Goal: Information Seeking & Learning: Learn about a topic

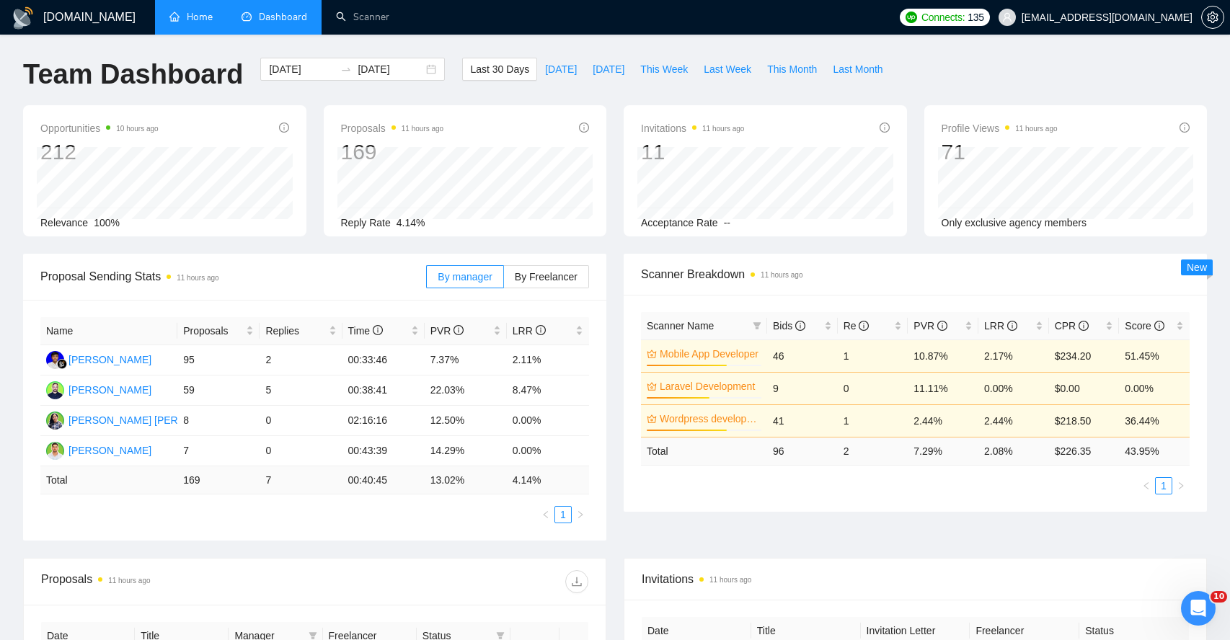
click at [189, 18] on link "Home" at bounding box center [190, 17] width 43 height 12
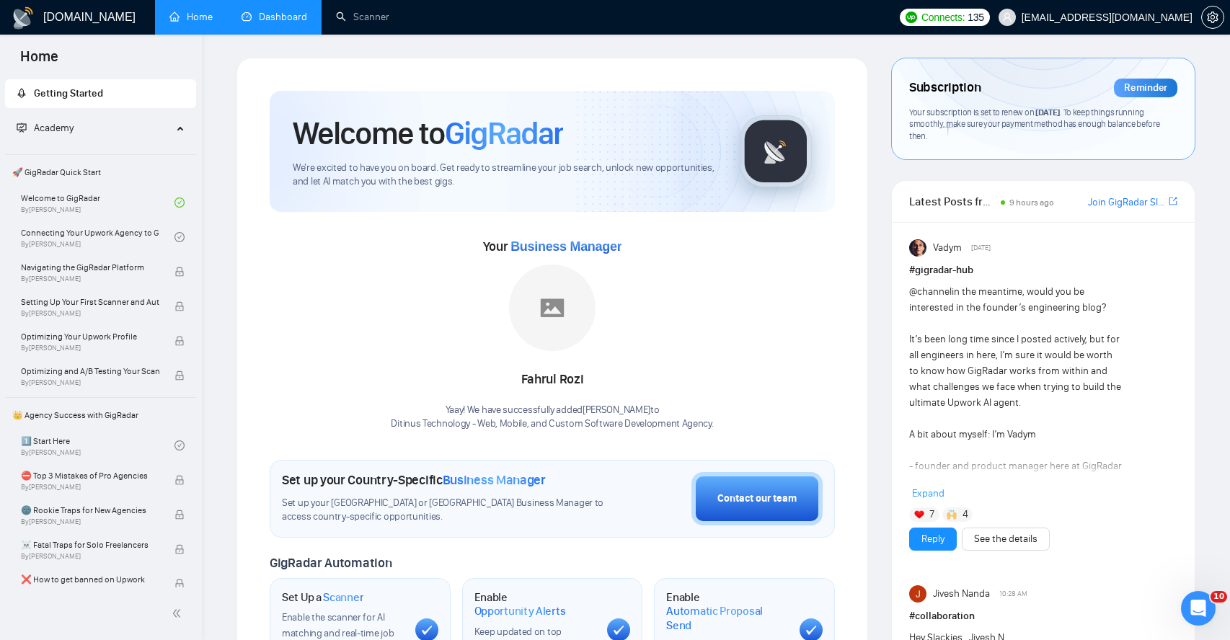
click at [277, 23] on link "Dashboard" at bounding box center [274, 17] width 66 height 12
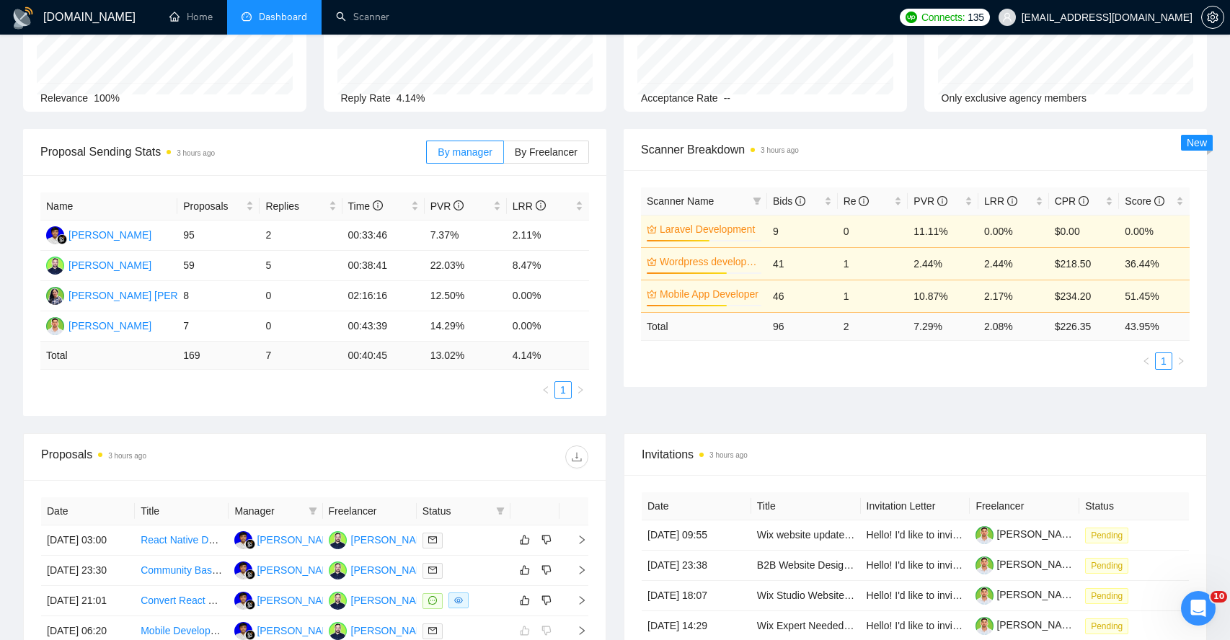
scroll to position [247, 0]
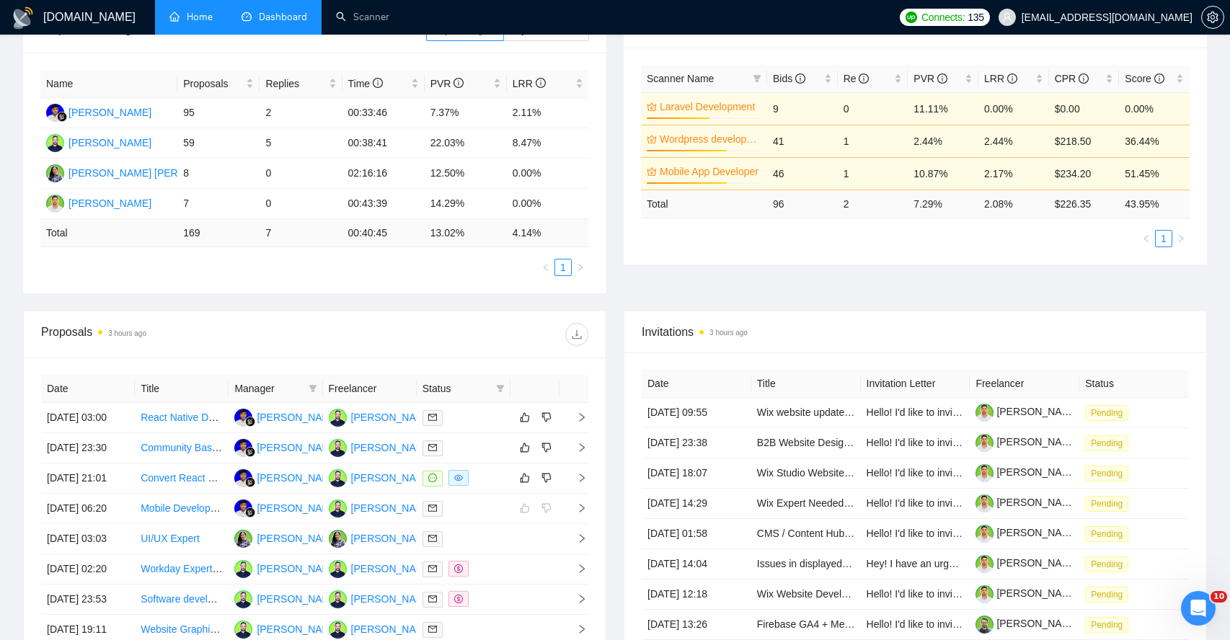
click at [203, 19] on link "Home" at bounding box center [190, 17] width 43 height 12
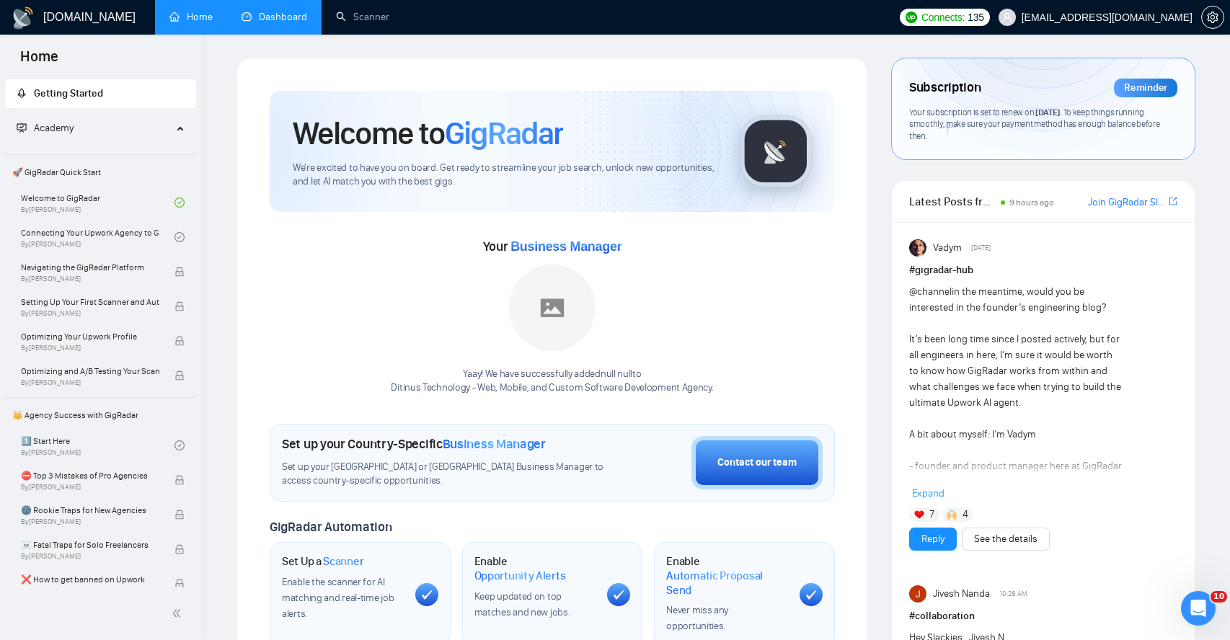
click at [265, 17] on link "Dashboard" at bounding box center [274, 17] width 66 height 12
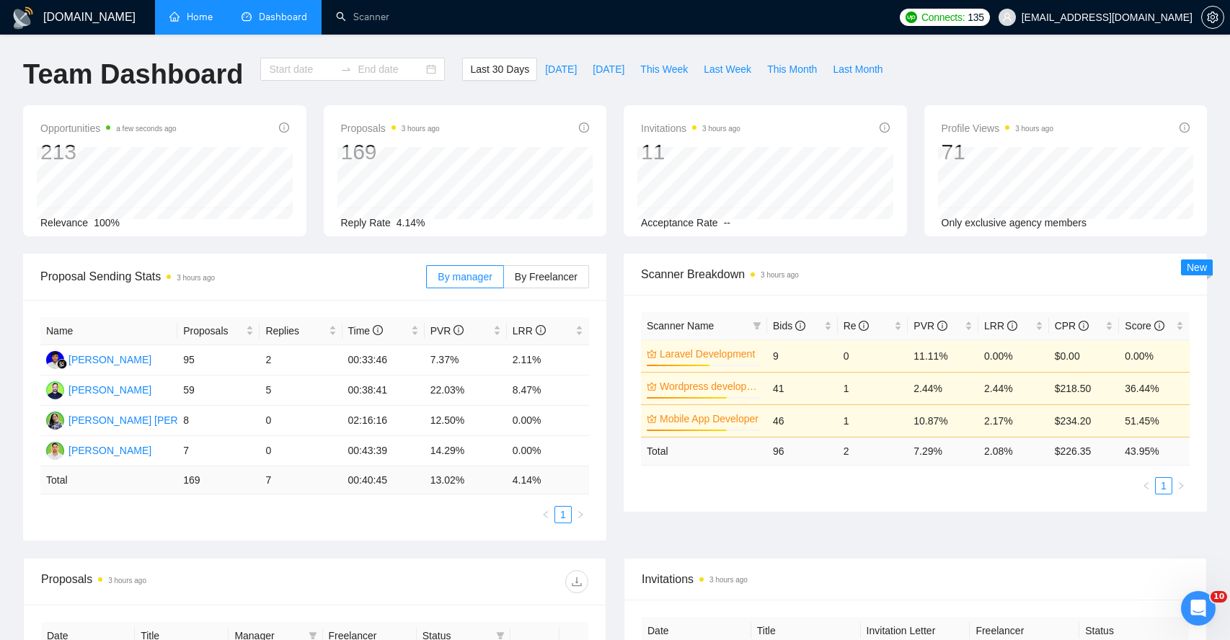
type input "[DATE]"
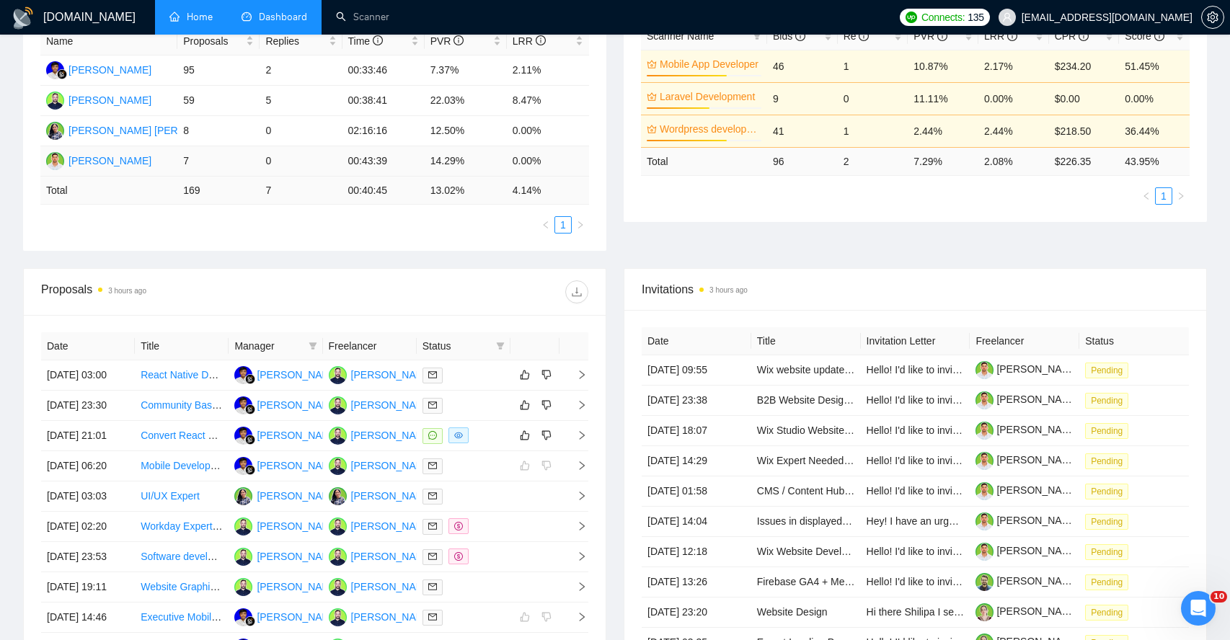
scroll to position [301, 0]
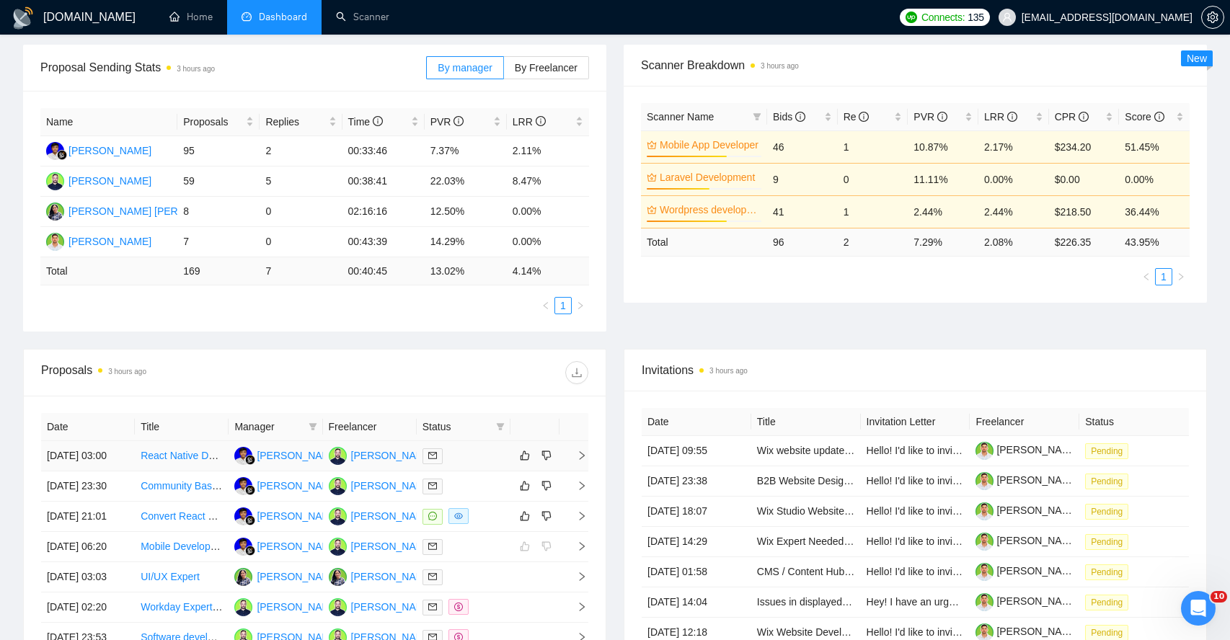
scroll to position [213, 0]
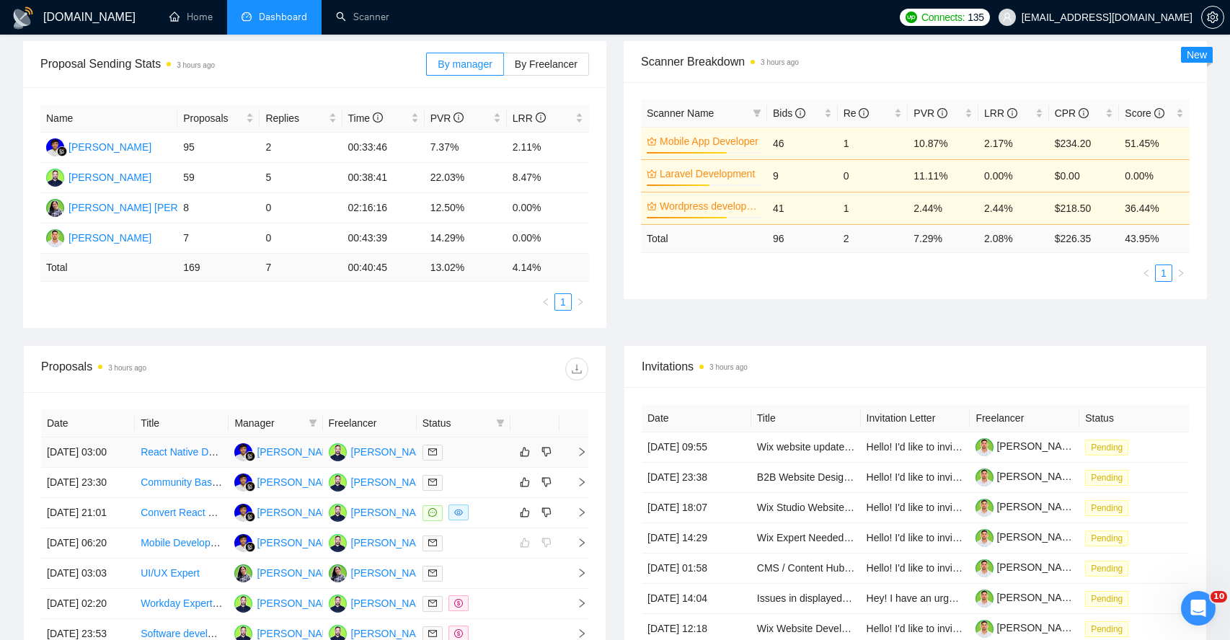
click at [582, 457] on icon "right" at bounding box center [582, 452] width 10 height 10
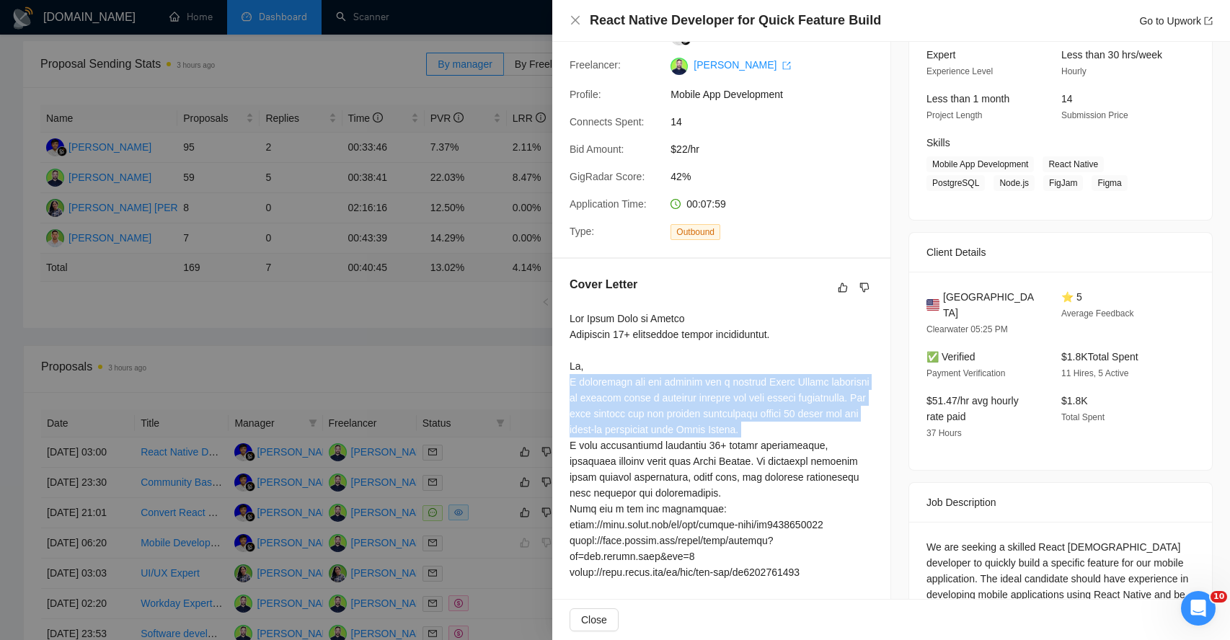
scroll to position [147, 0]
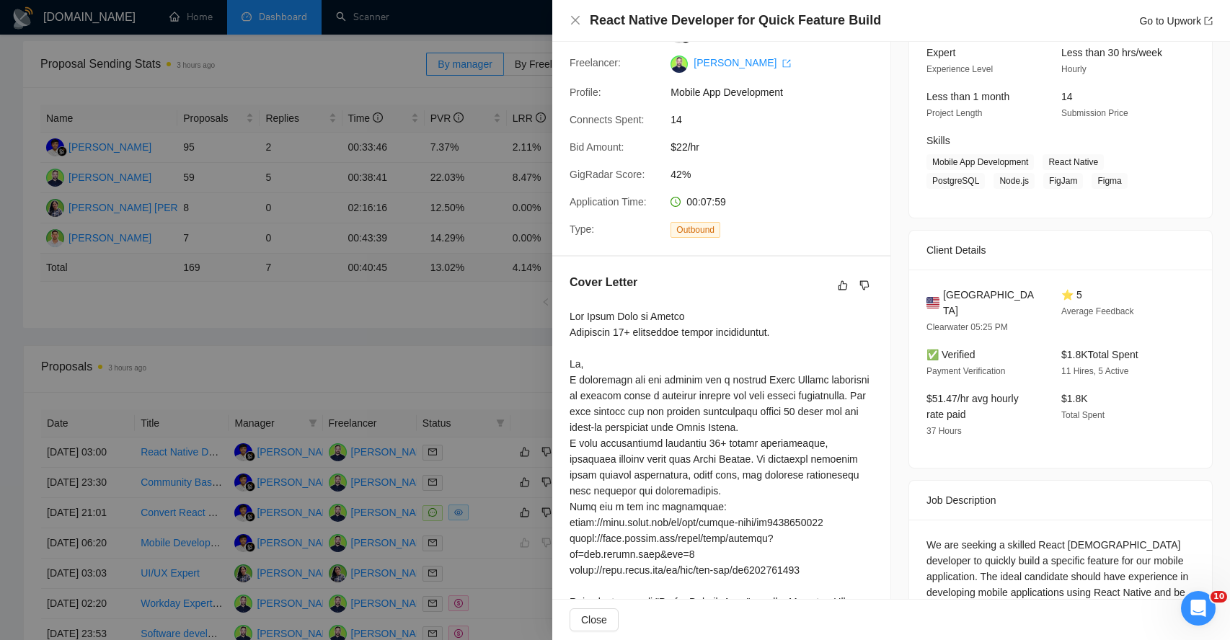
click at [654, 527] on div at bounding box center [720, 530] width 303 height 444
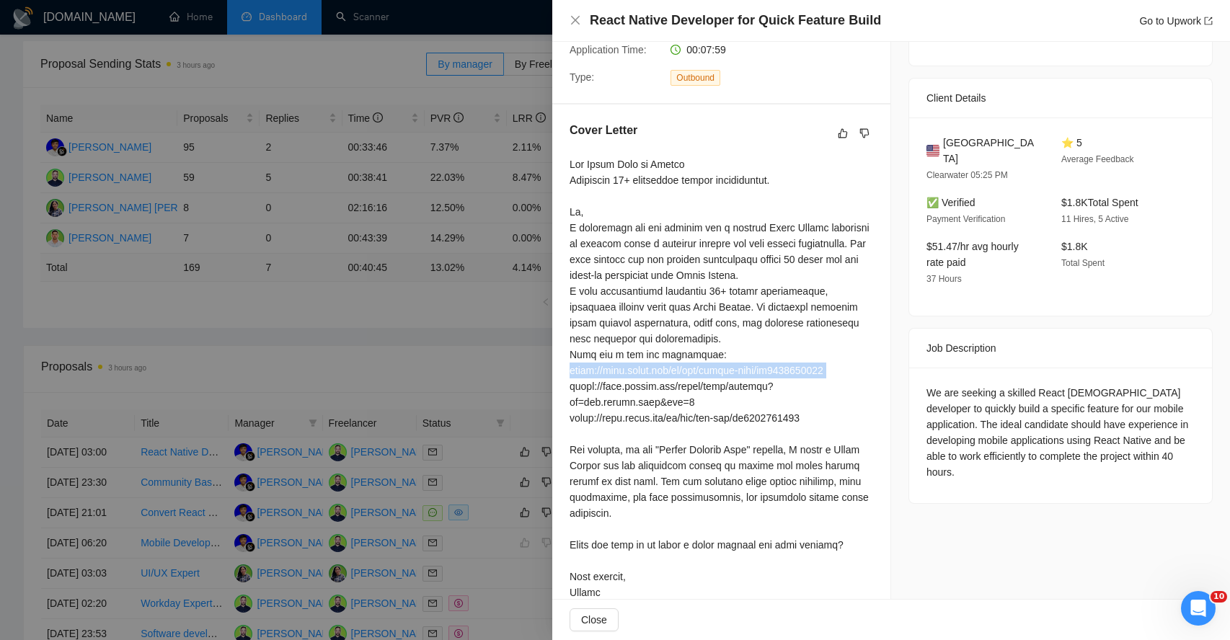
scroll to position [323, 0]
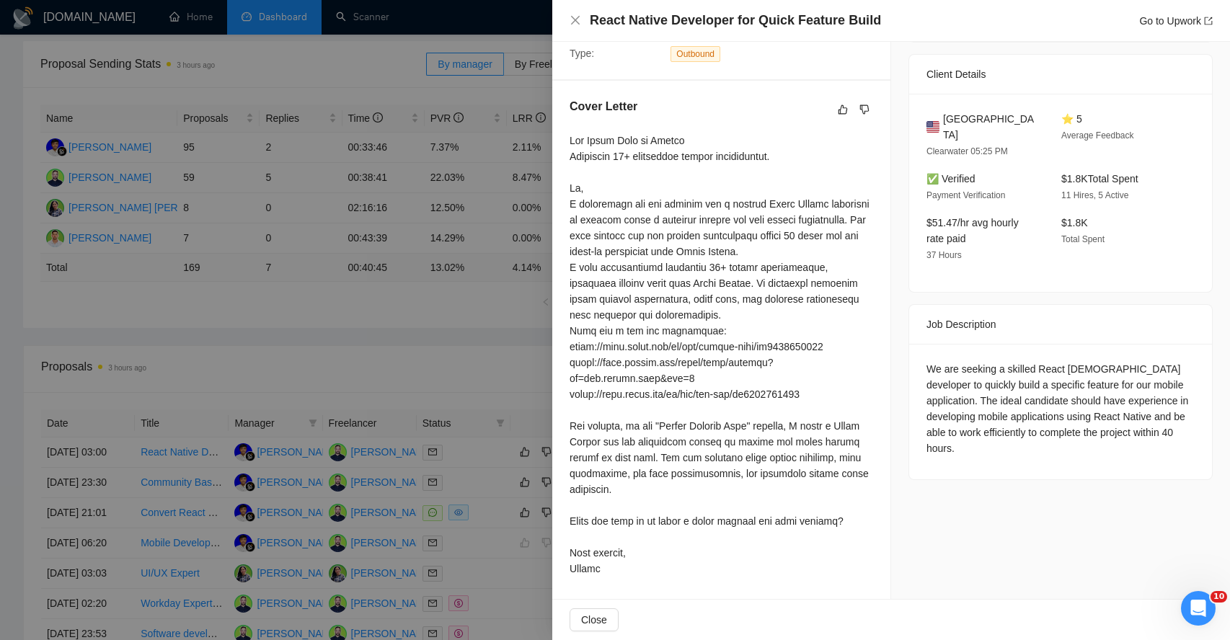
click at [646, 459] on div at bounding box center [720, 355] width 303 height 444
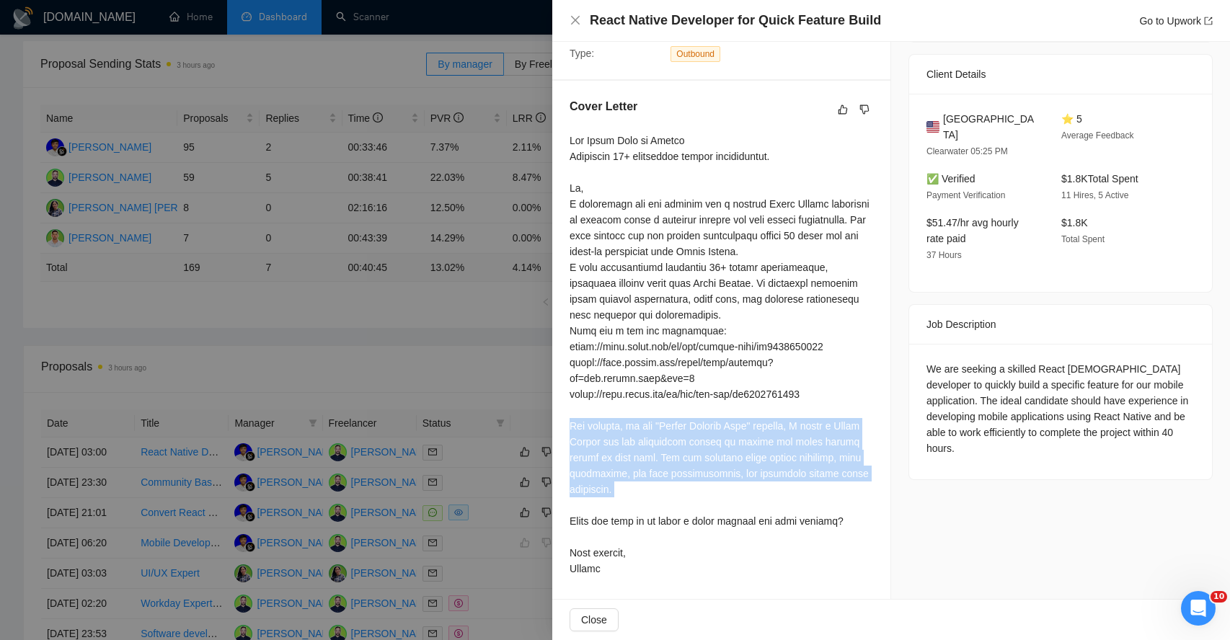
click at [646, 459] on div at bounding box center [720, 355] width 303 height 444
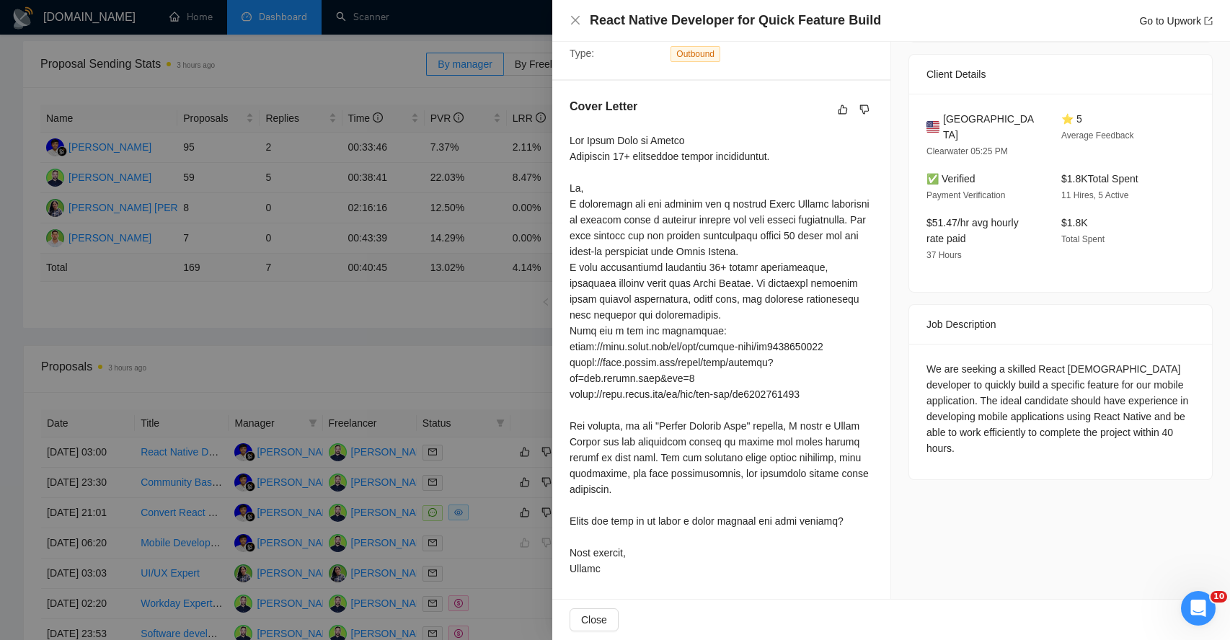
click at [629, 365] on div at bounding box center [720, 355] width 303 height 444
click at [623, 335] on div at bounding box center [720, 355] width 303 height 444
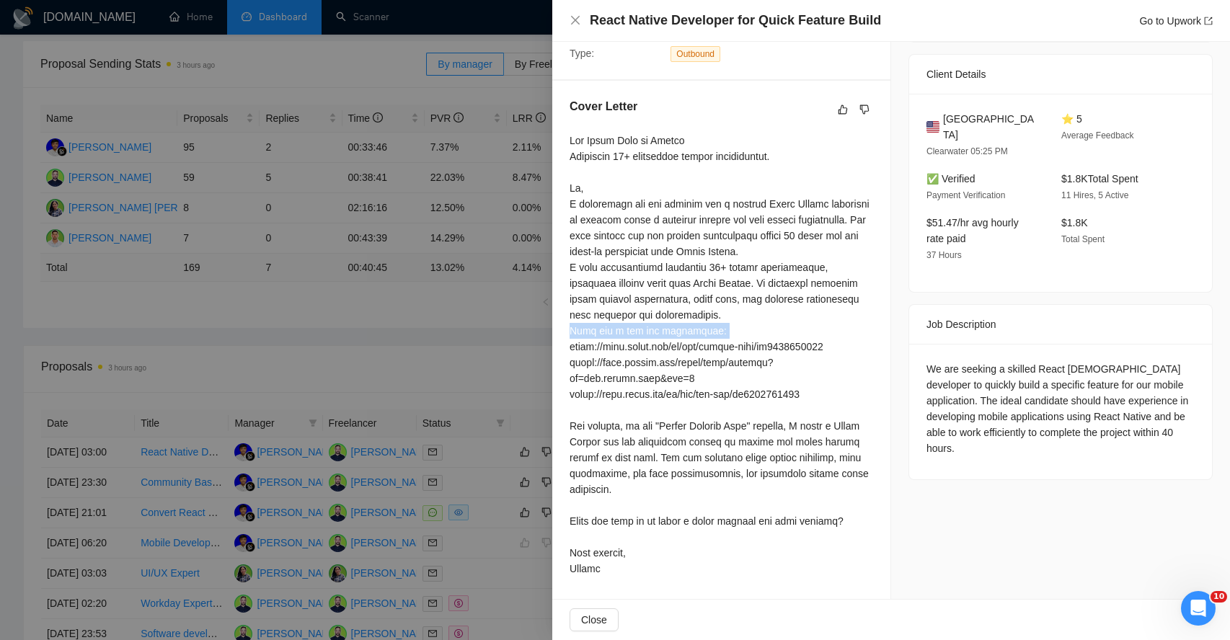
click at [623, 335] on div at bounding box center [720, 355] width 303 height 444
click at [623, 303] on div at bounding box center [720, 355] width 303 height 444
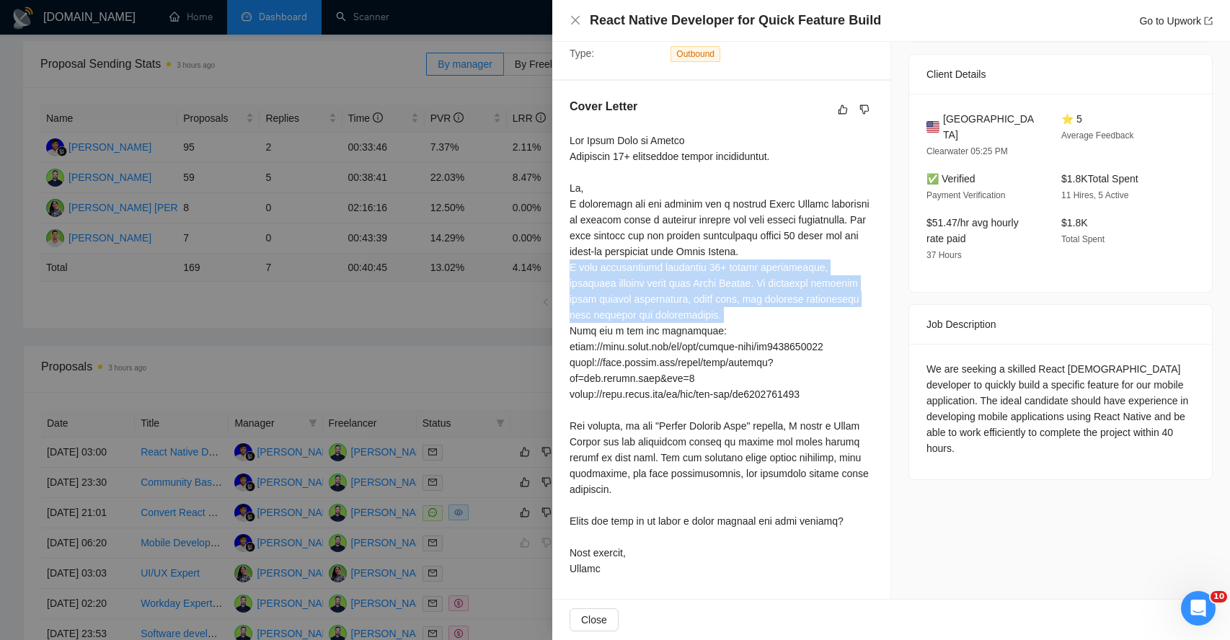
click at [623, 303] on div at bounding box center [720, 355] width 303 height 444
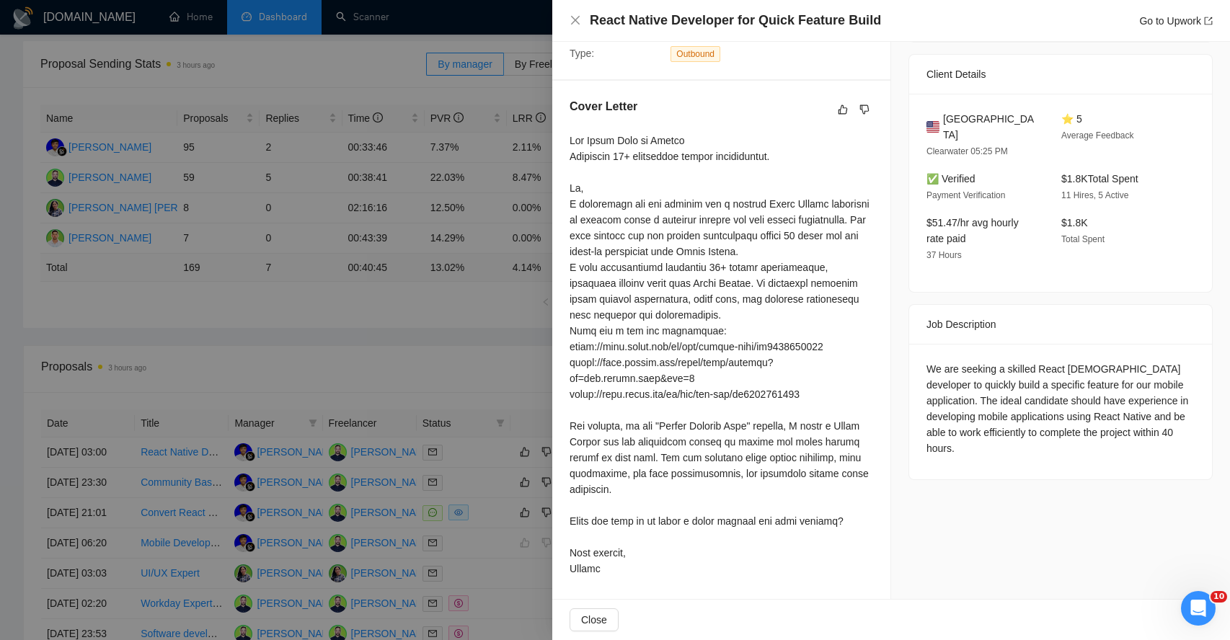
click at [641, 239] on div at bounding box center [720, 355] width 303 height 444
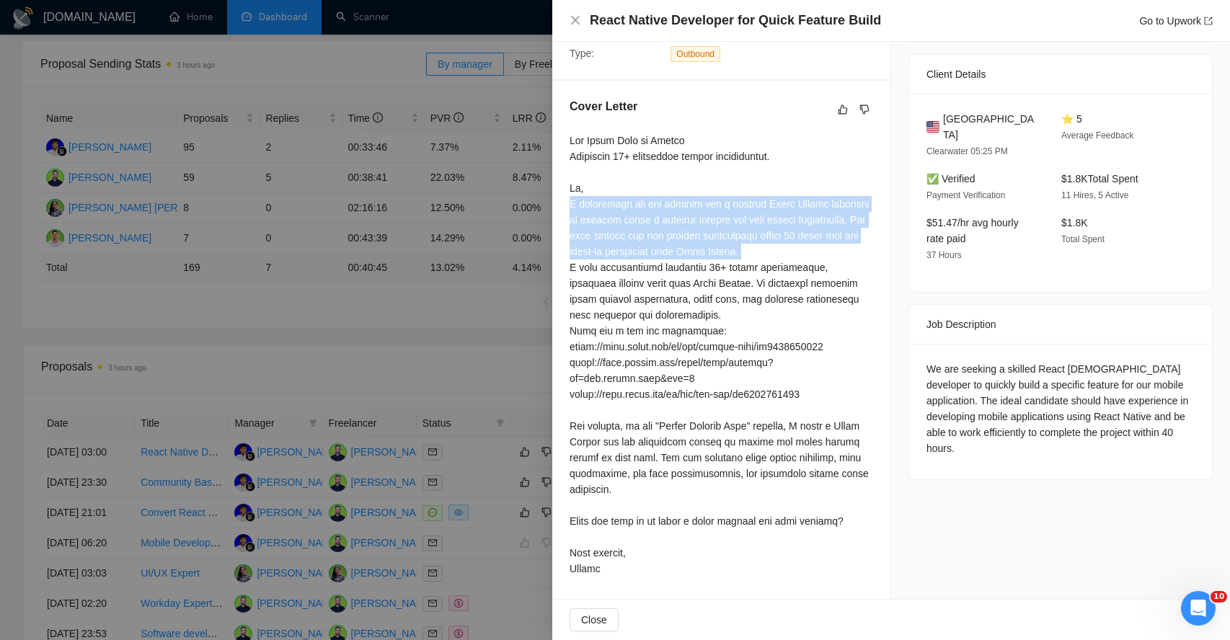
click at [641, 239] on div at bounding box center [720, 355] width 303 height 444
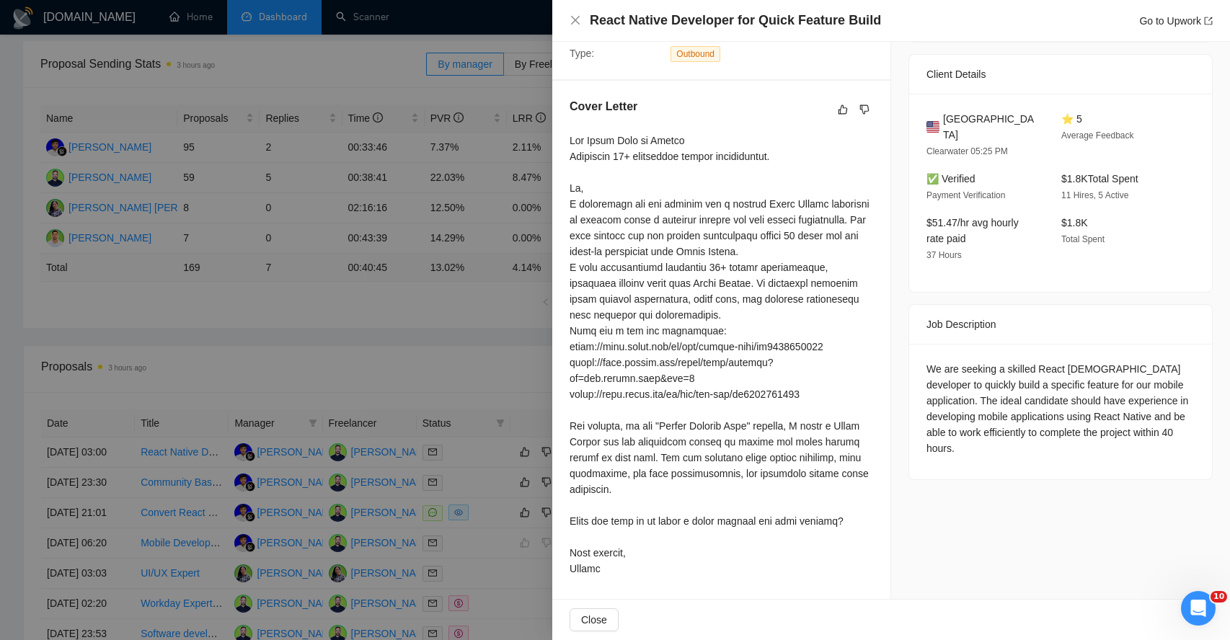
click at [636, 278] on div at bounding box center [720, 355] width 303 height 444
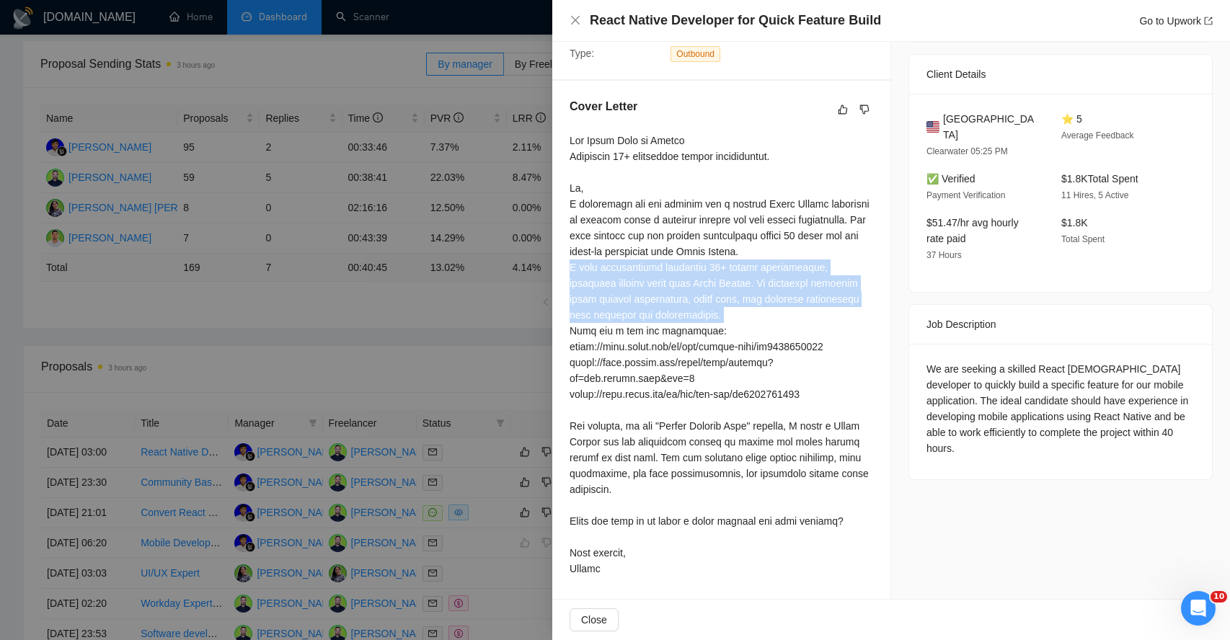
click at [636, 278] on div at bounding box center [720, 355] width 303 height 444
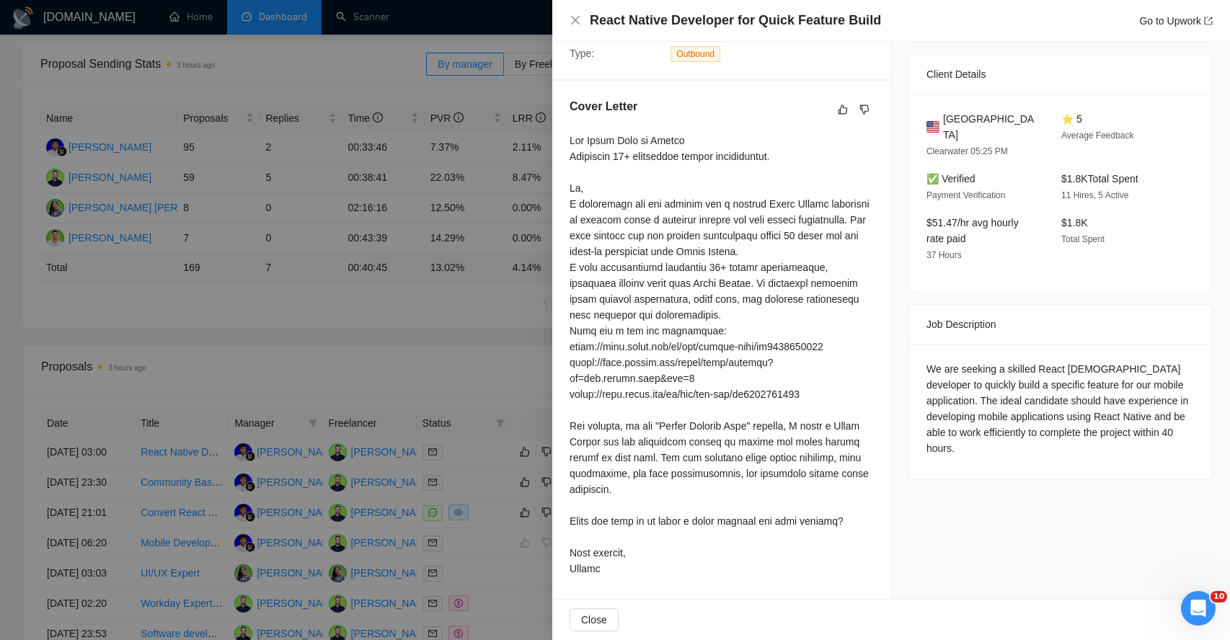
click at [631, 340] on div at bounding box center [720, 355] width 303 height 444
click at [641, 479] on div at bounding box center [720, 355] width 303 height 444
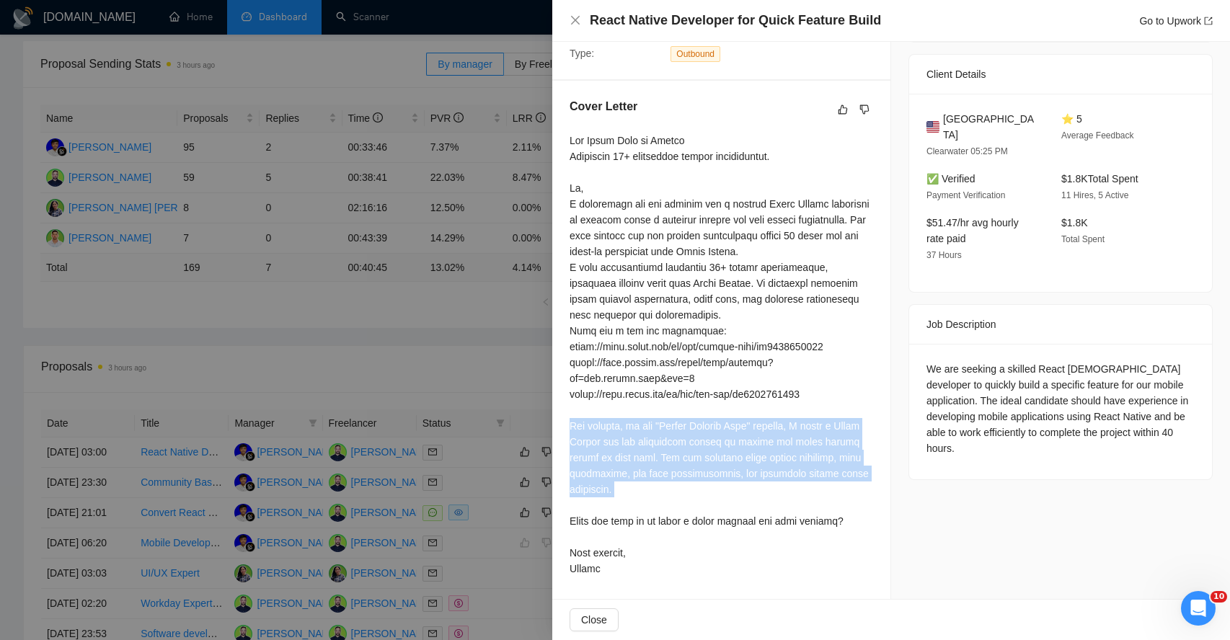
click at [641, 479] on div at bounding box center [720, 355] width 303 height 444
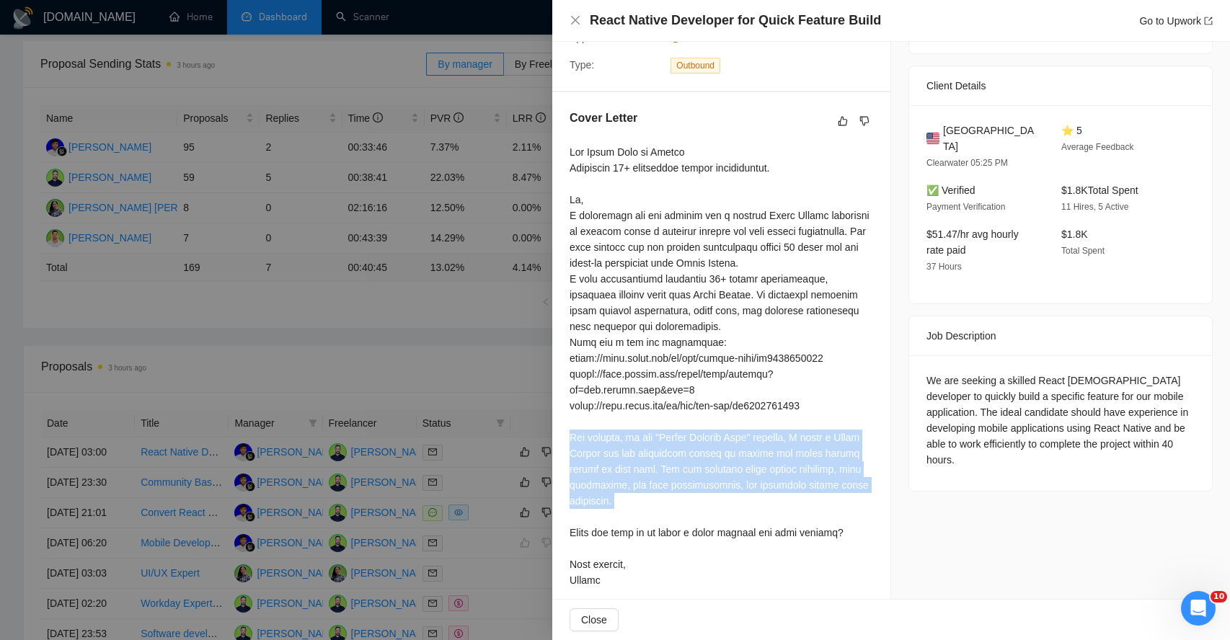
scroll to position [310, 0]
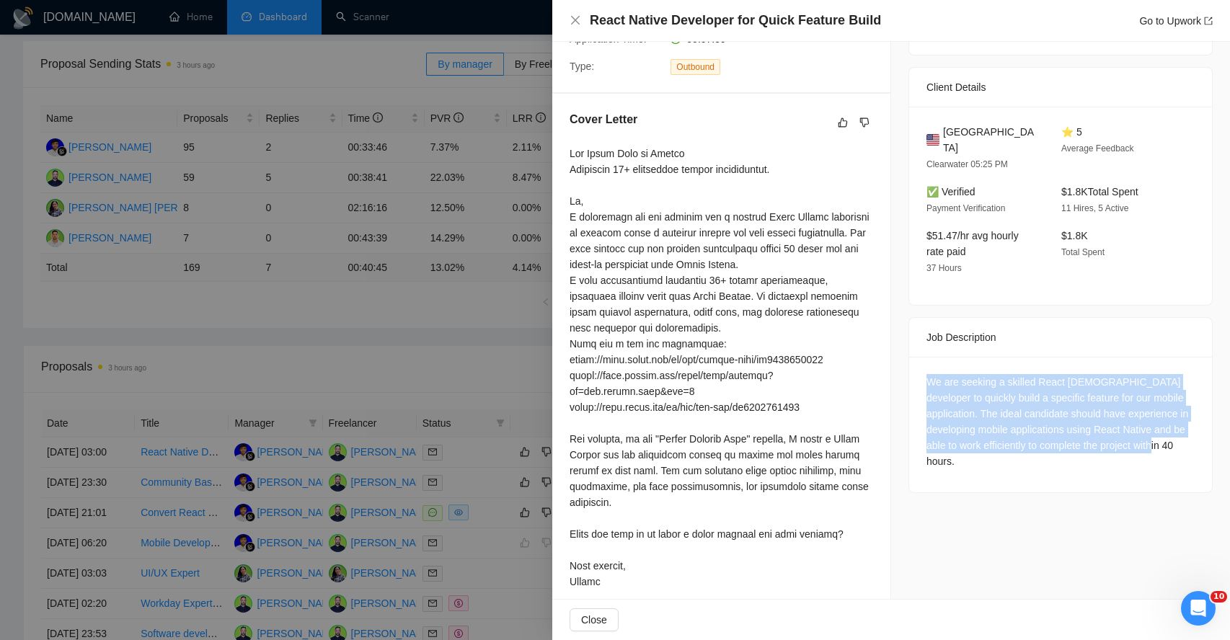
drag, startPoint x: 928, startPoint y: 361, endPoint x: 979, endPoint y: 480, distance: 129.2
click at [979, 481] on div "Job Posting Details Overview 06 Oct, 2025 02:52 Published $8 - $18 Hourly Rate …" at bounding box center [1060, 172] width 339 height 881
click at [931, 374] on div "We are seeking a skilled React Native developer to quickly build a specific fea…" at bounding box center [1060, 421] width 268 height 95
drag, startPoint x: 931, startPoint y: 366, endPoint x: 977, endPoint y: 471, distance: 114.6
click at [977, 471] on div "We are seeking a skilled React Native developer to quickly build a specific fea…" at bounding box center [1060, 425] width 303 height 136
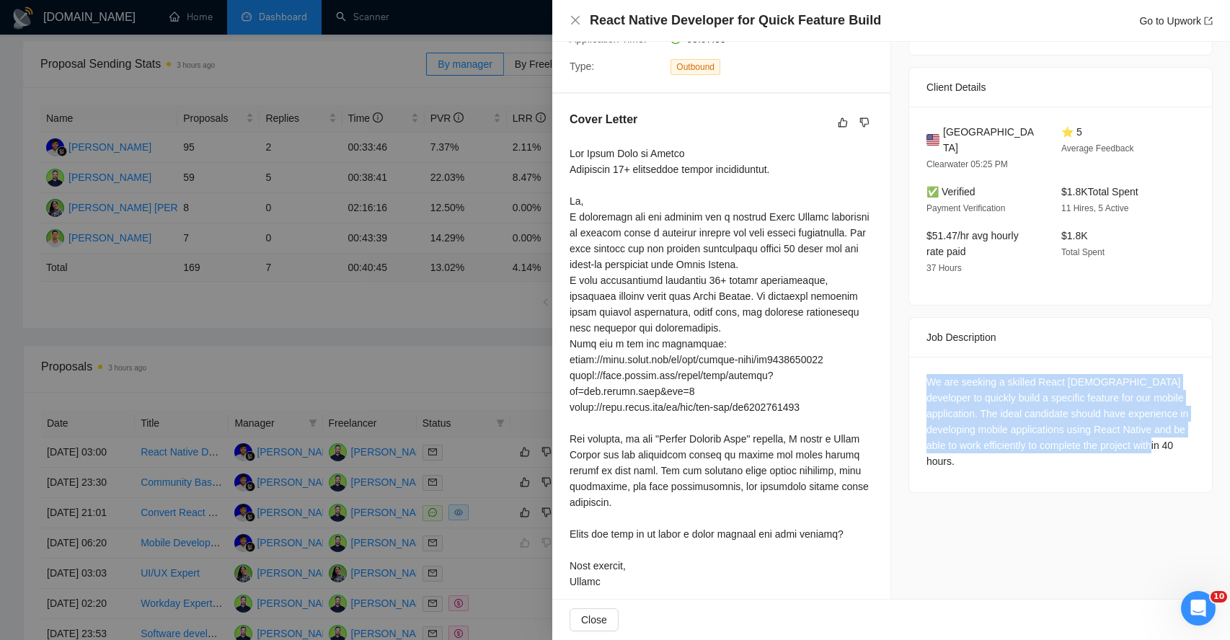
scroll to position [323, 0]
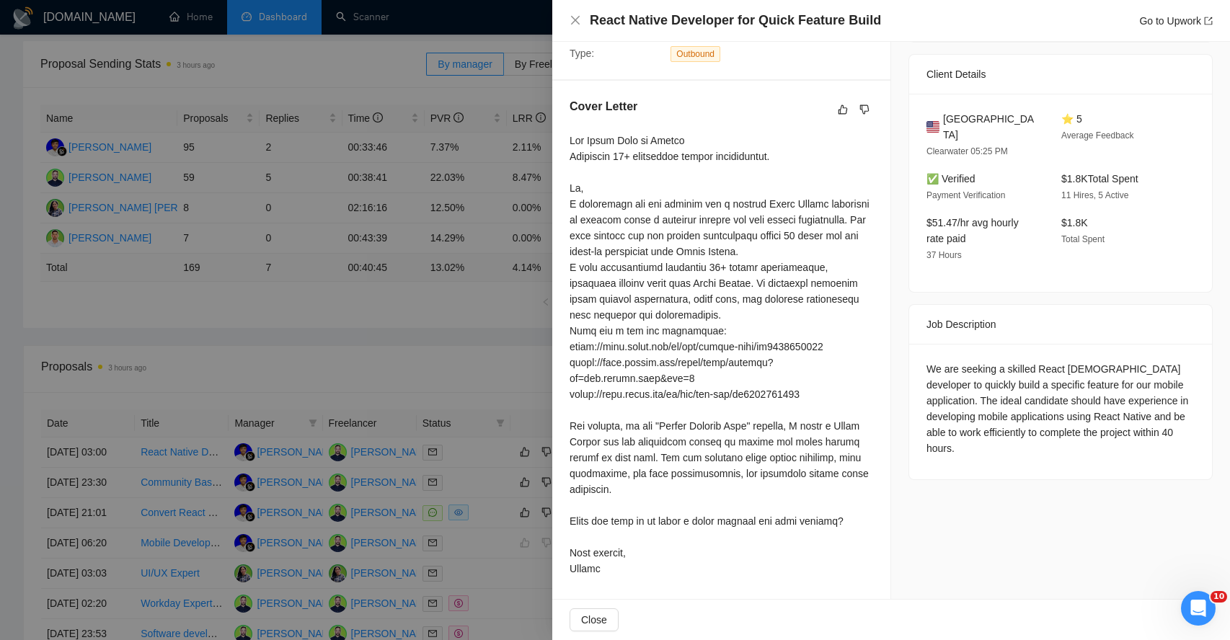
click at [965, 368] on div "We are seeking a skilled React Native developer to quickly build a specific fea…" at bounding box center [1060, 408] width 268 height 95
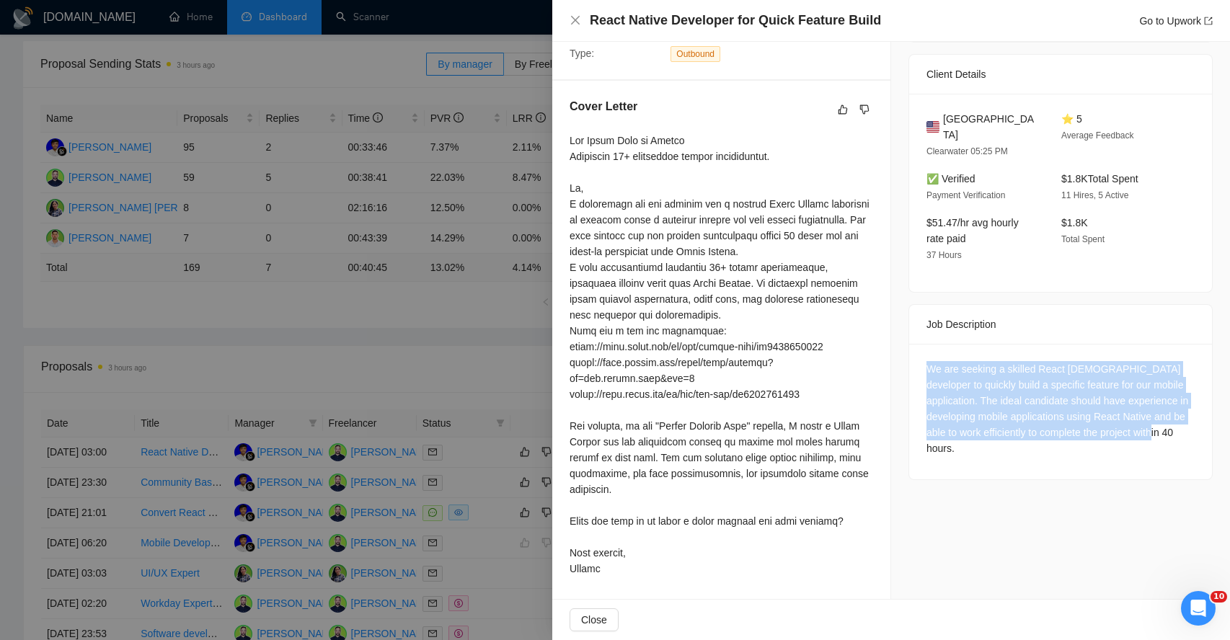
click at [965, 368] on div "We are seeking a skilled React Native developer to quickly build a specific fea…" at bounding box center [1060, 408] width 268 height 95
click at [949, 370] on div "We are seeking a skilled React Native developer to quickly build a specific fea…" at bounding box center [1060, 408] width 268 height 95
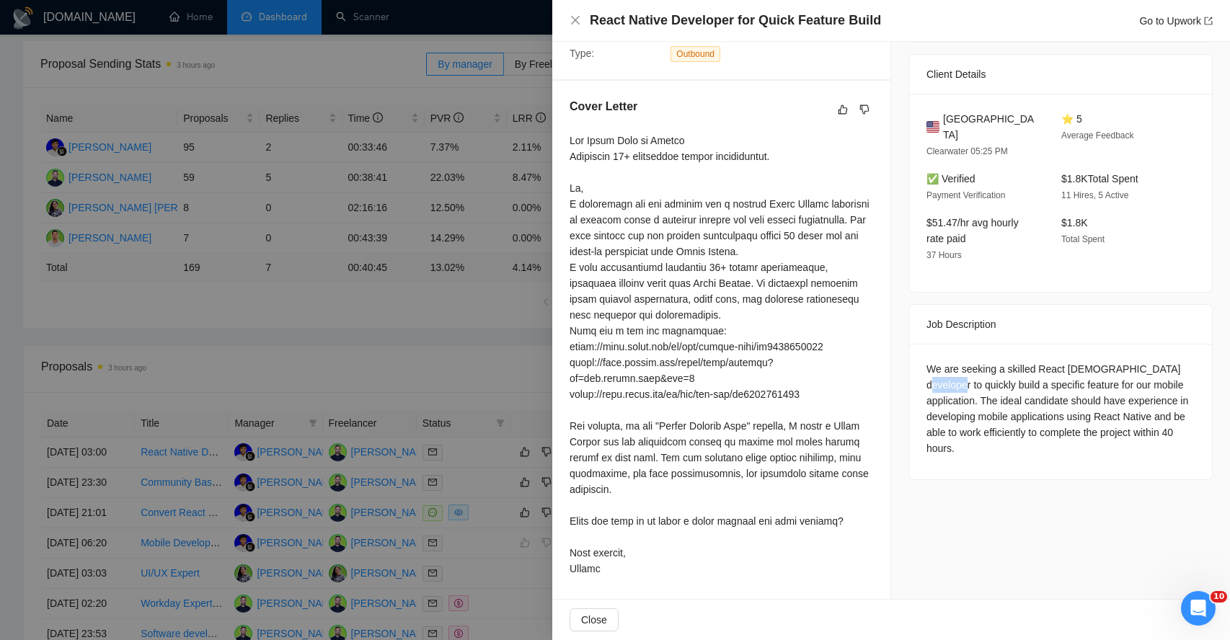
click at [949, 370] on div "We are seeking a skilled React Native developer to quickly build a specific fea…" at bounding box center [1060, 408] width 268 height 95
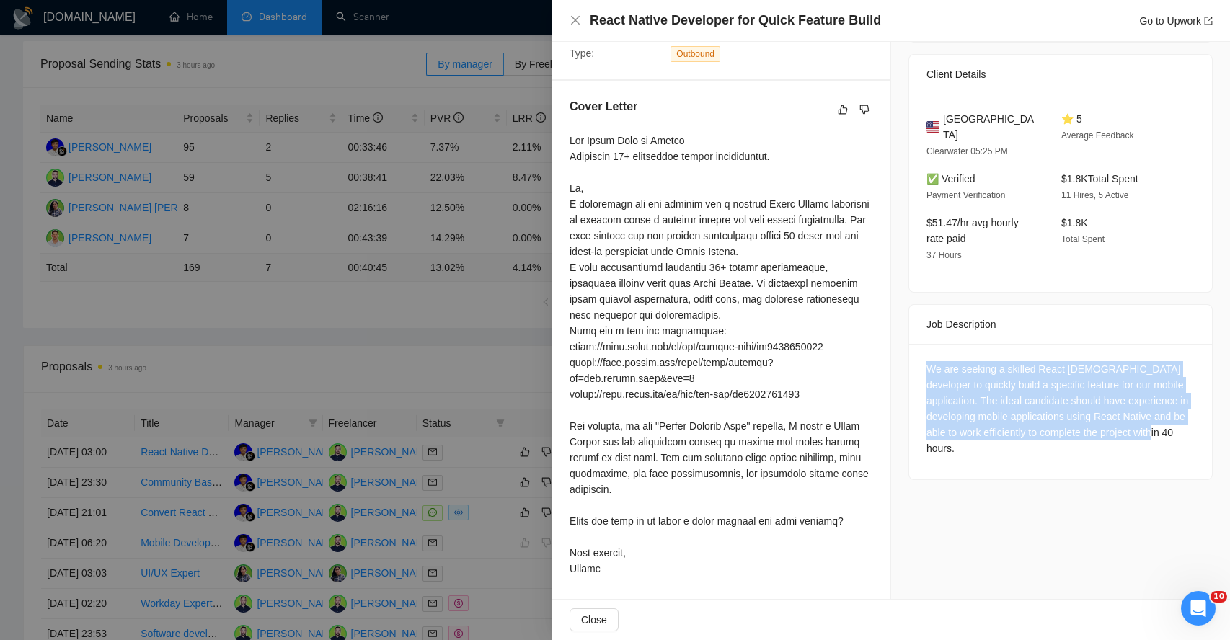
click at [949, 370] on div "We are seeking a skilled React Native developer to quickly build a specific fea…" at bounding box center [1060, 408] width 268 height 95
click at [1000, 376] on div "We are seeking a skilled React Native developer to quickly build a specific fea…" at bounding box center [1060, 408] width 268 height 95
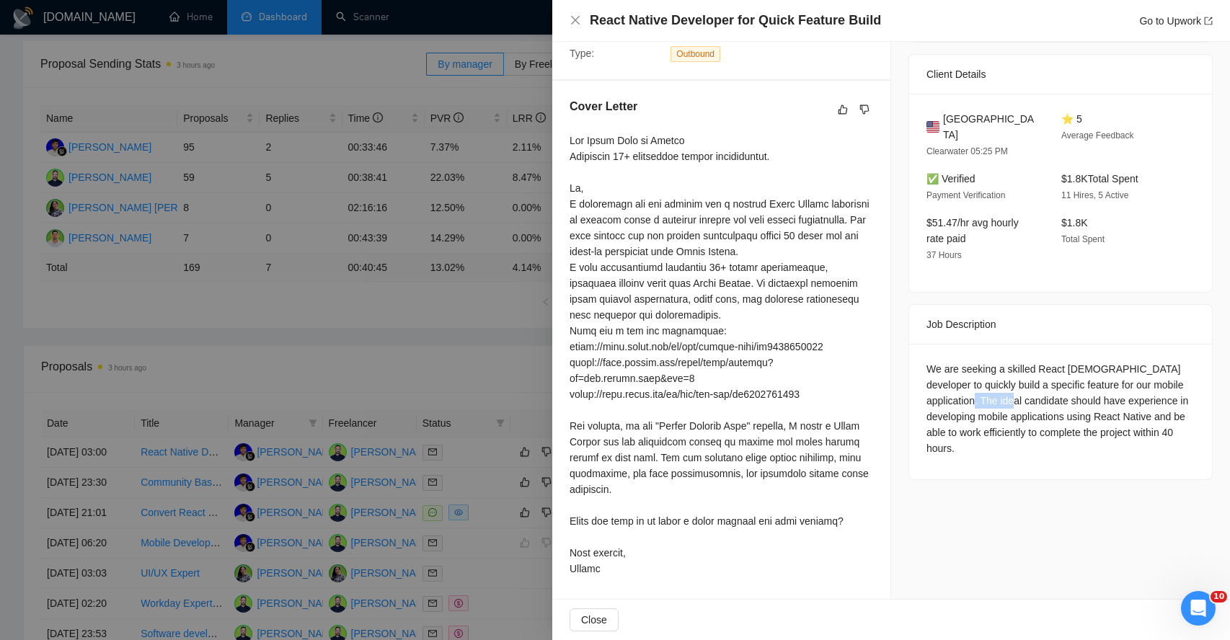
click at [1000, 376] on div "We are seeking a skilled React Native developer to quickly build a specific fea…" at bounding box center [1060, 408] width 268 height 95
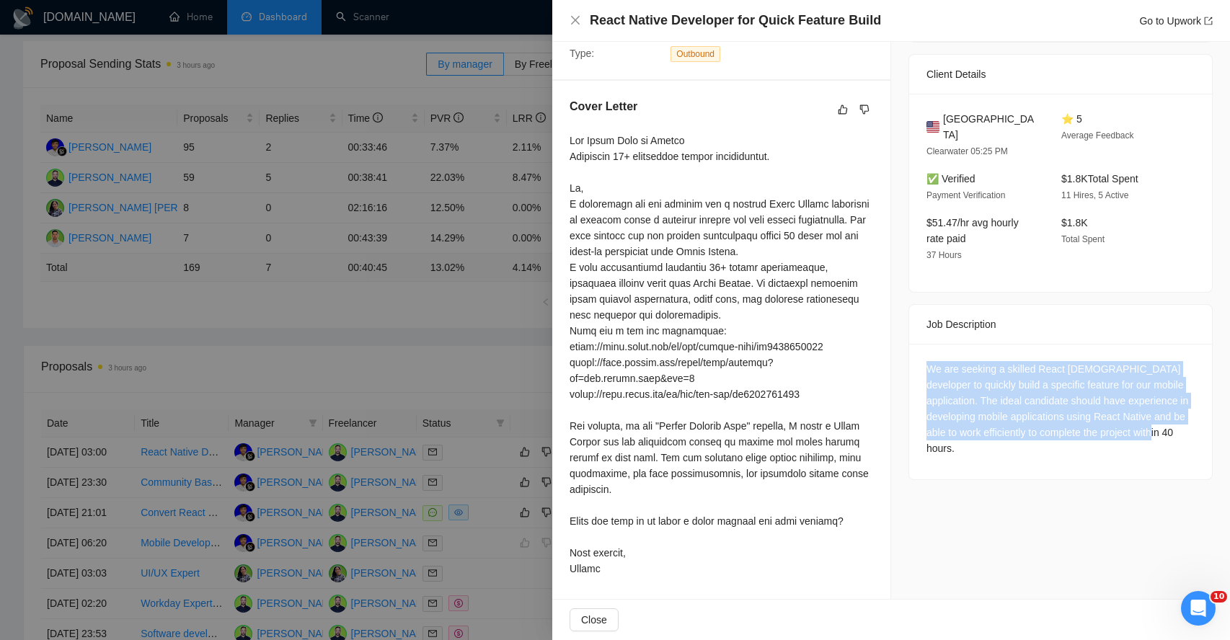
click at [1000, 376] on div "We are seeking a skilled React Native developer to quickly build a specific fea…" at bounding box center [1060, 408] width 268 height 95
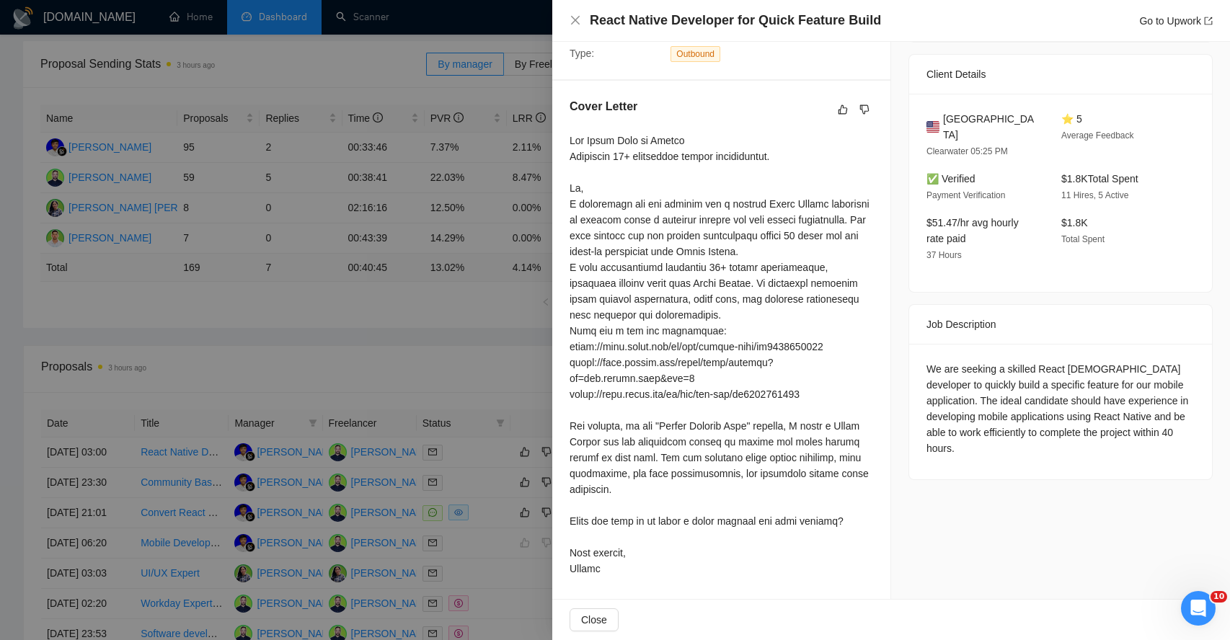
click at [981, 383] on div "We are seeking a skilled React Native developer to quickly build a specific fea…" at bounding box center [1060, 408] width 268 height 95
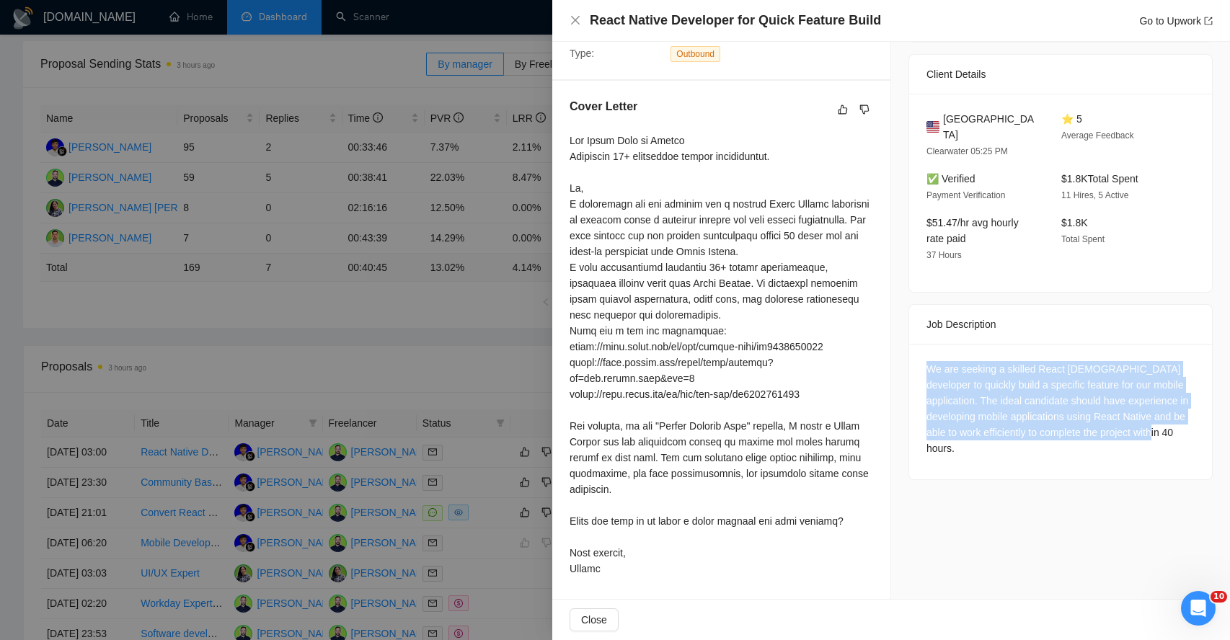
click at [981, 383] on div "We are seeking a skilled React Native developer to quickly build a specific fea…" at bounding box center [1060, 408] width 268 height 95
